Goal: Task Accomplishment & Management: Manage account settings

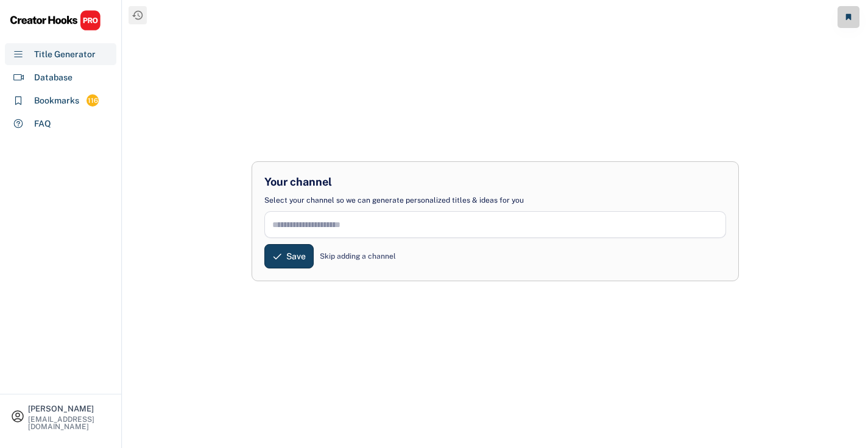
scroll to position [19, 0]
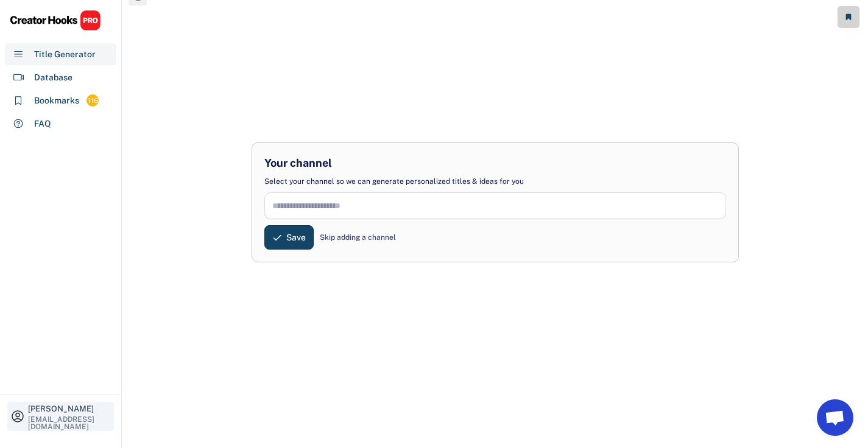
click at [43, 421] on div "[EMAIL_ADDRESS][DOMAIN_NAME]" at bounding box center [69, 423] width 83 height 15
select select
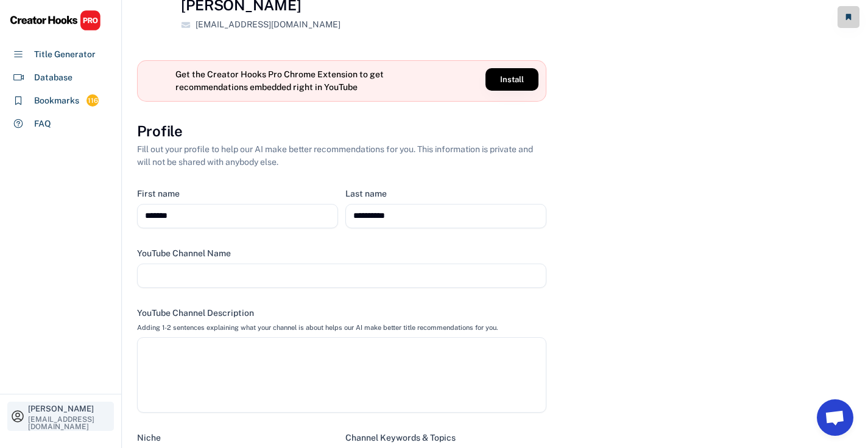
select select
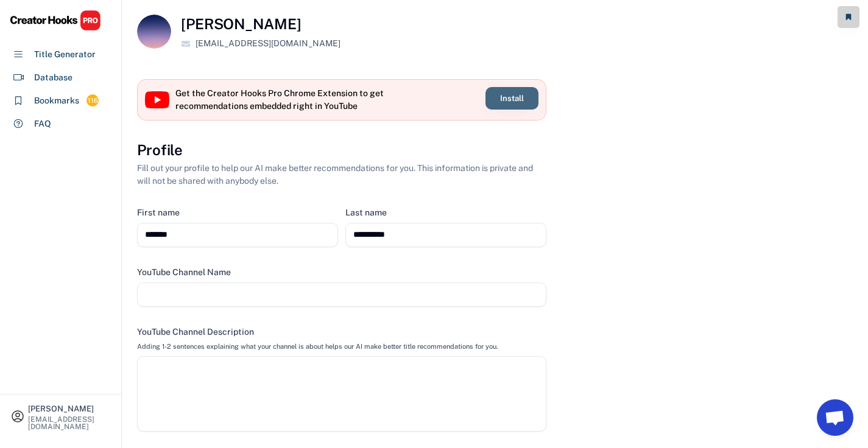
click at [513, 96] on button "Install" at bounding box center [511, 98] width 53 height 23
